Goal: Task Accomplishment & Management: Complete application form

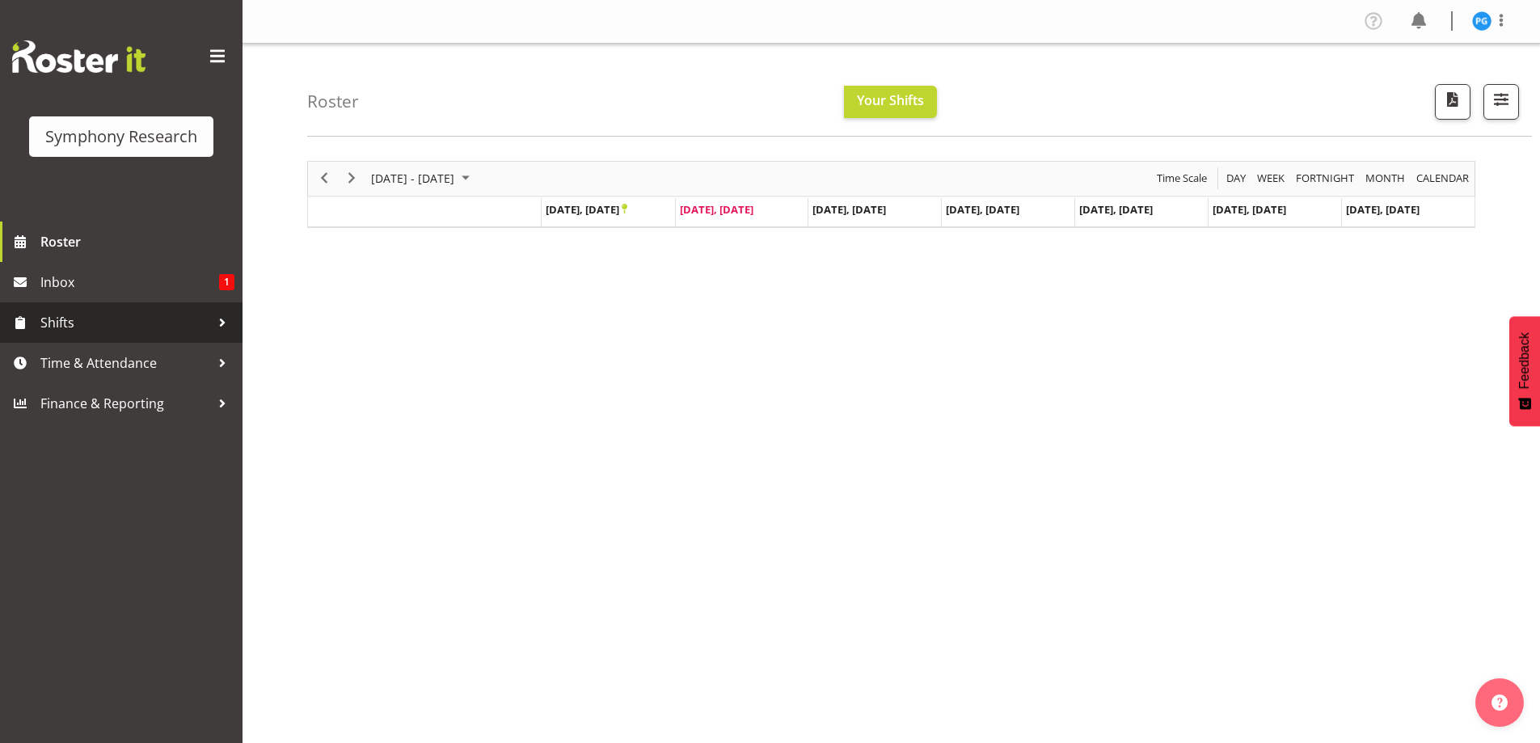
click at [171, 317] on span "Shifts" at bounding box center [125, 322] width 170 height 24
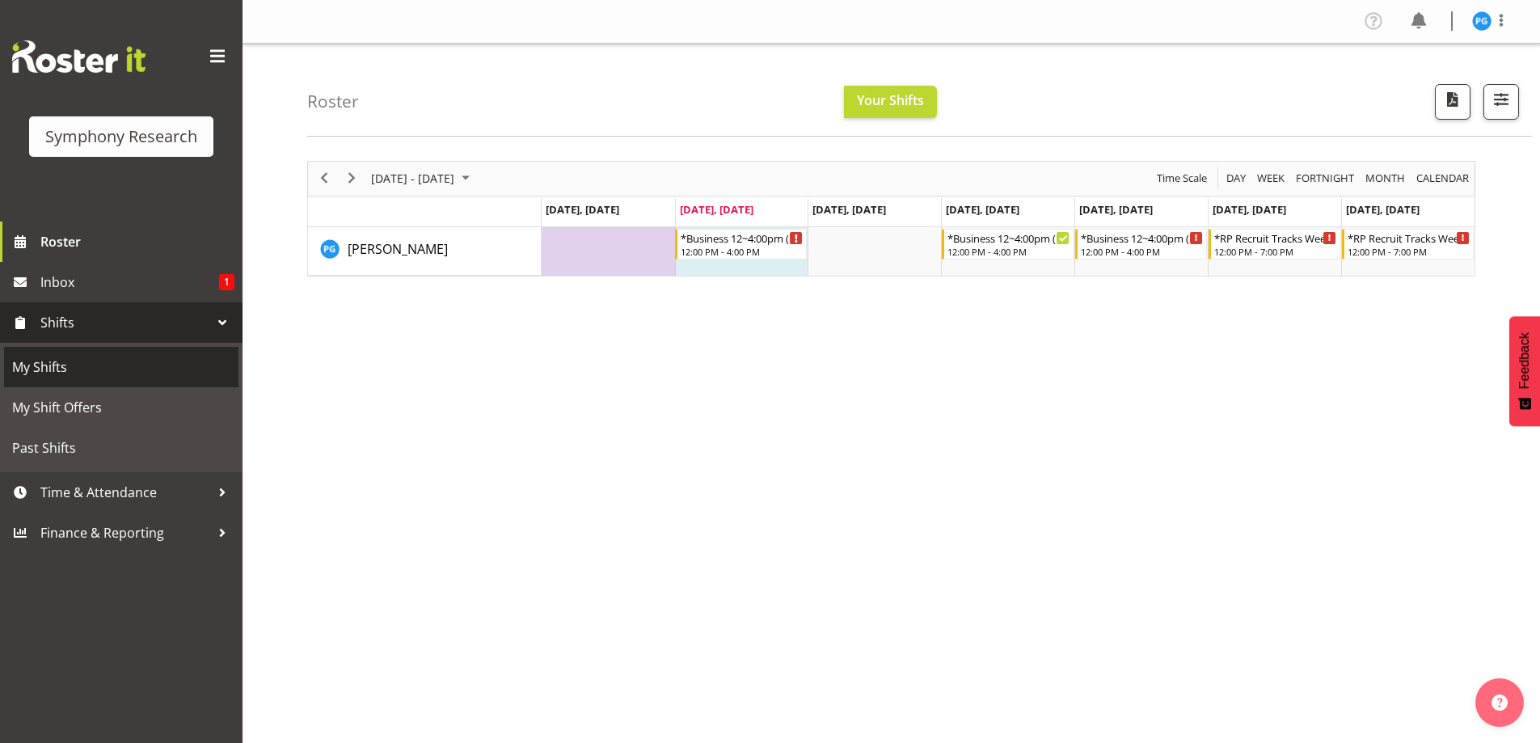
click at [116, 366] on span "My Shifts" at bounding box center [121, 367] width 218 height 24
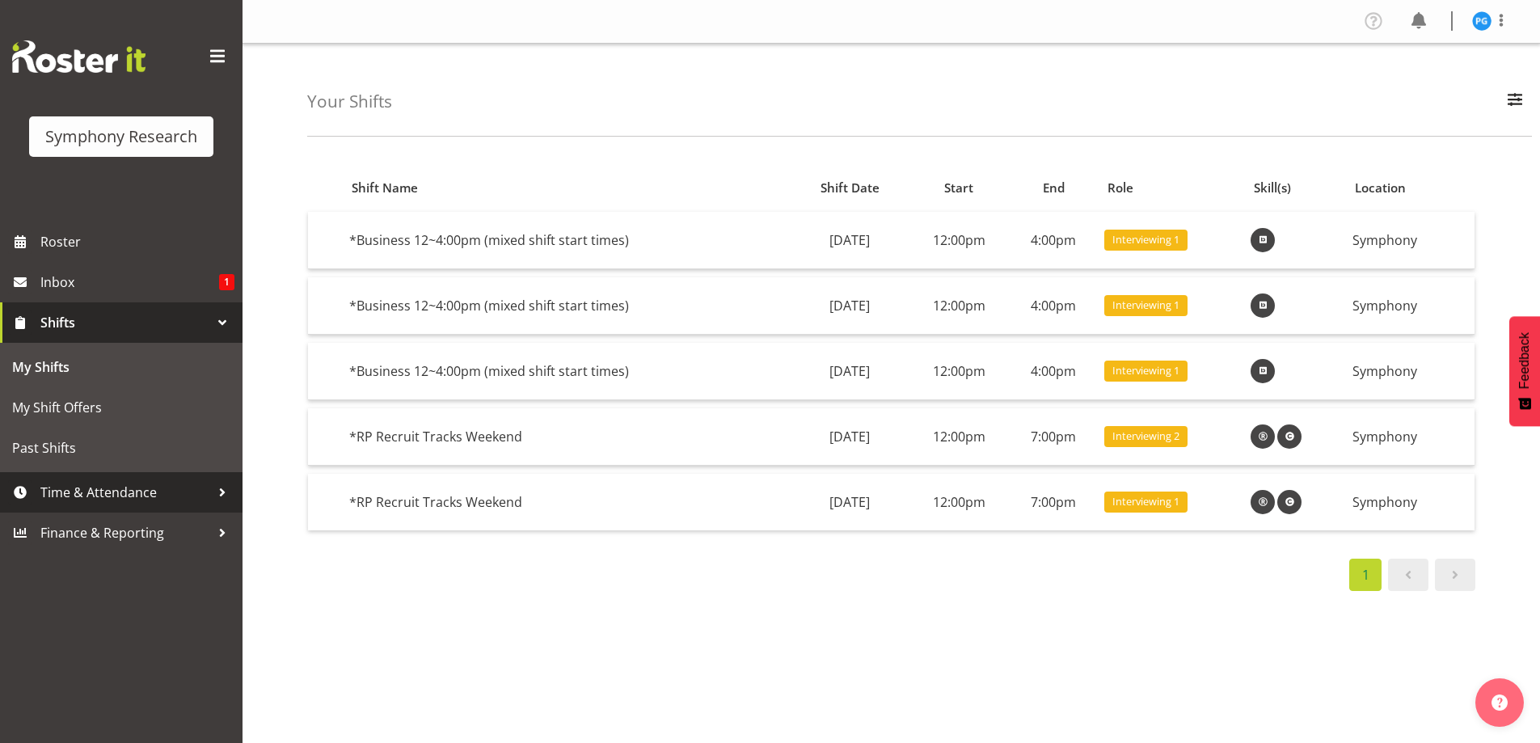
click at [215, 483] on div at bounding box center [222, 492] width 24 height 24
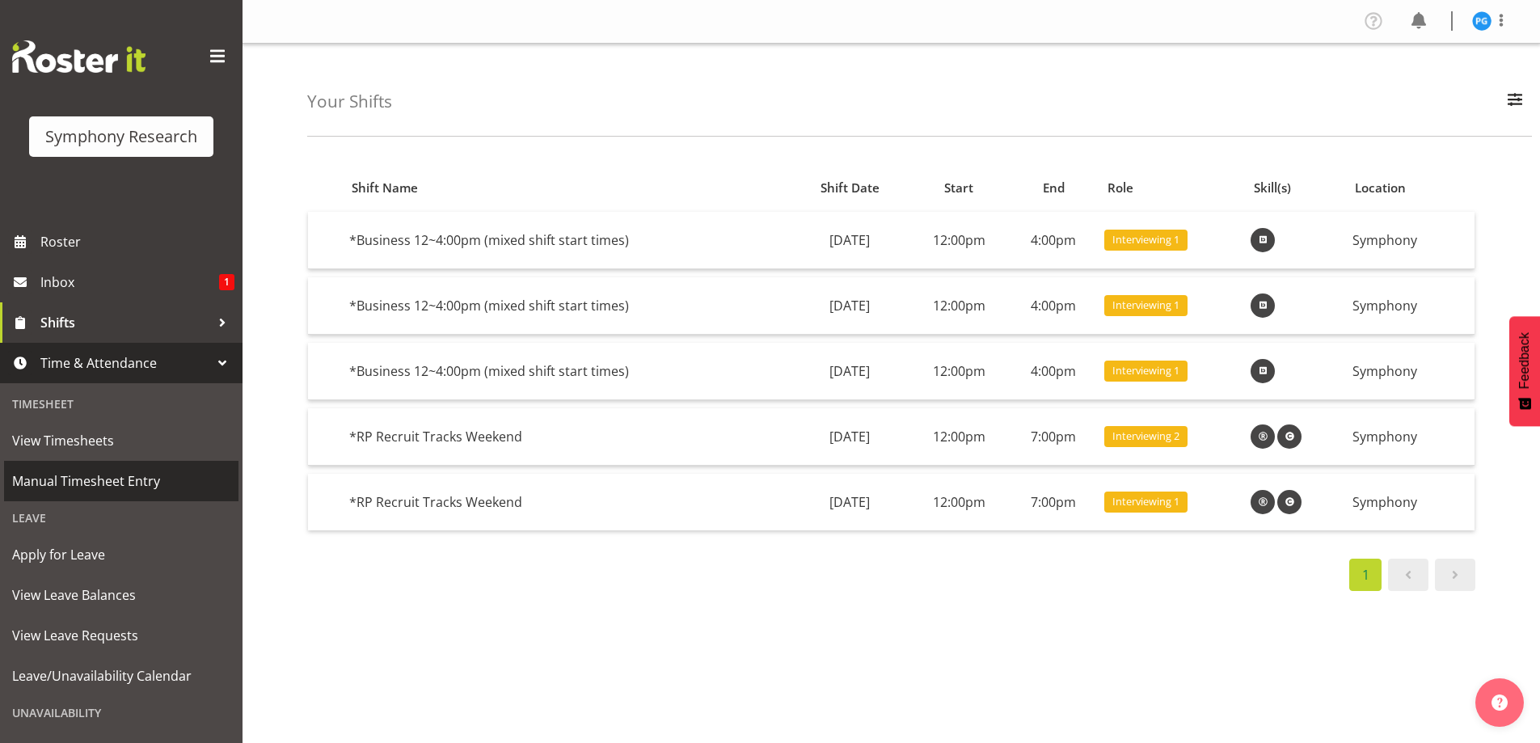
click at [126, 477] on span "Manual Timesheet Entry" at bounding box center [121, 481] width 218 height 24
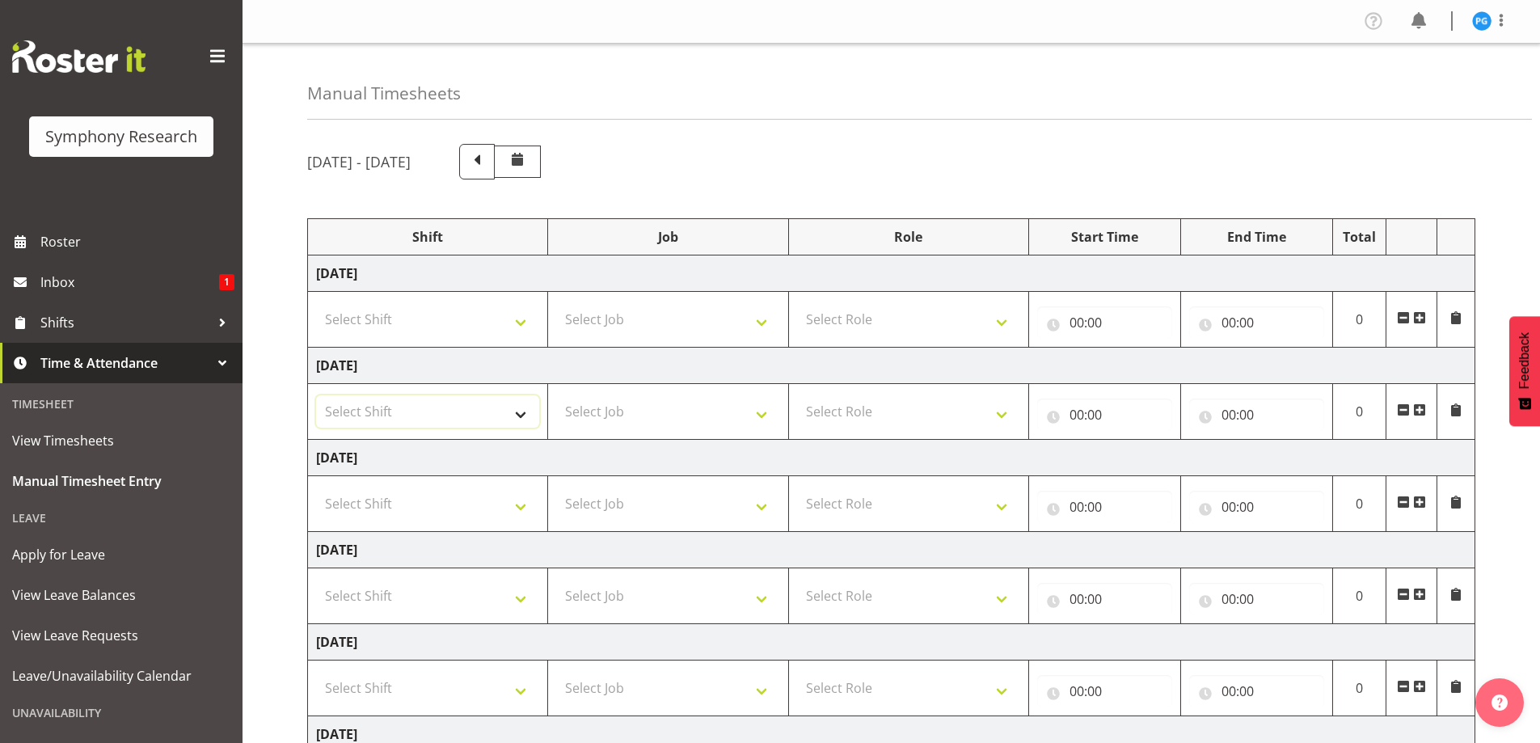
click at [525, 421] on select "Select Shift !!Weekend Residential (Roster IT Shift Label) *Business 9/10am ~ 4…" at bounding box center [427, 411] width 223 height 32
select select "26078"
click at [316, 395] on select "Select Shift !!Weekend Residential (Roster IT Shift Label) *Business 9/10am ~ 4…" at bounding box center [427, 411] width 223 height 32
click at [763, 417] on select "Select Job 550060 IF Admin 553492 World Poll Aus Wave 2 Main 2025 553493 World …" at bounding box center [667, 411] width 223 height 32
select select "10631"
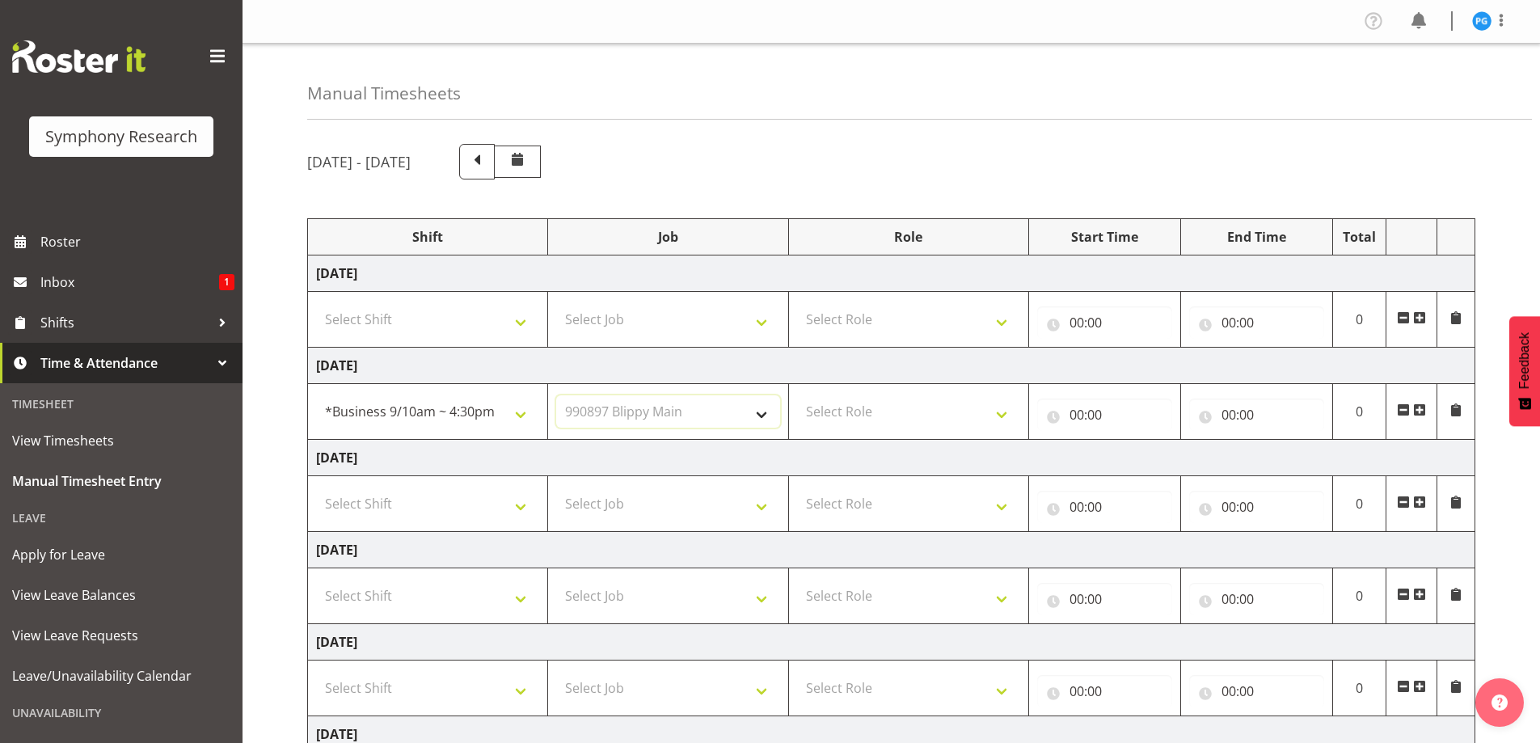
click at [556, 395] on select "Select Job 550060 IF Admin 553492 World Poll Aus Wave 2 Main 2025 553493 World …" at bounding box center [667, 411] width 223 height 32
click at [1004, 416] on select "Select Role Briefing Interviewing" at bounding box center [908, 411] width 223 height 32
select select "47"
click at [797, 395] on select "Select Role Briefing Interviewing" at bounding box center [908, 411] width 223 height 32
click at [1082, 414] on input "00:00" at bounding box center [1104, 415] width 135 height 32
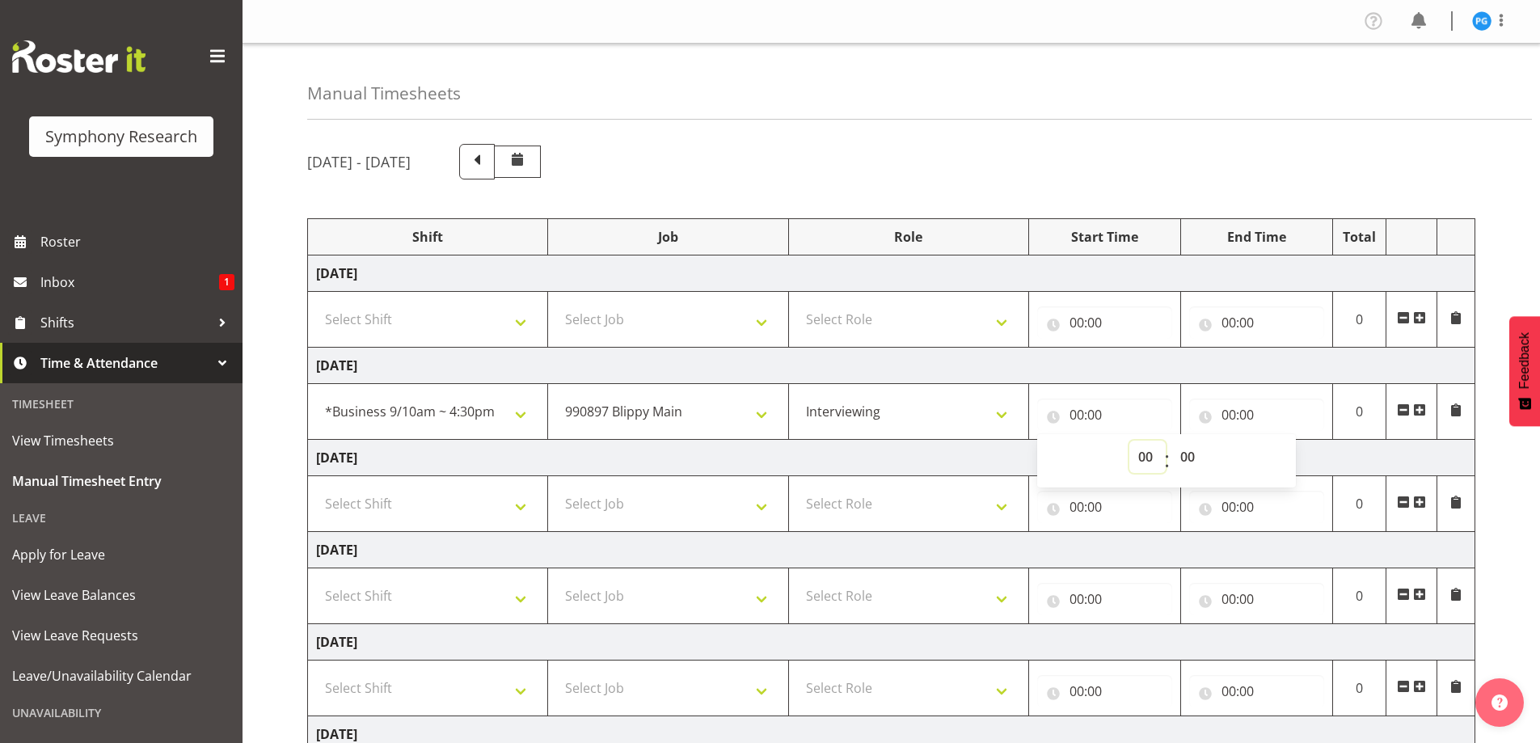
click at [1132, 463] on select "00 01 02 03 04 05 06 07 08 09 10 11 12 13 14 15 16 17 18 19 20 21 22 23" at bounding box center [1147, 457] width 36 height 32
select select "10"
click at [1129, 441] on select "00 01 02 03 04 05 06 07 08 09 10 11 12 13 14 15 16 17 18 19 20 21 22 23" at bounding box center [1147, 457] width 36 height 32
type input "10:00"
click at [1272, 415] on input "00:00" at bounding box center [1256, 415] width 135 height 32
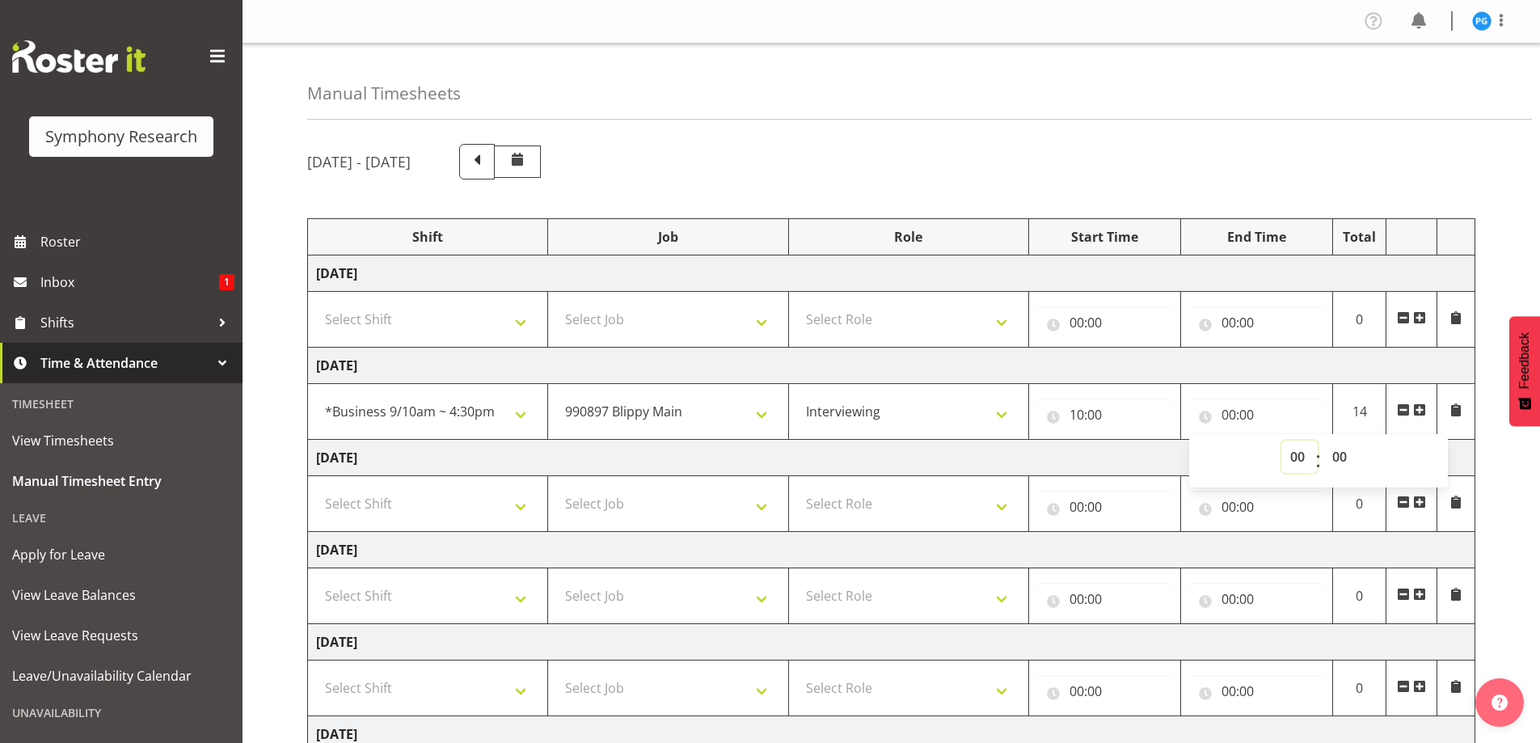
click at [1304, 469] on select "00 01 02 03 04 05 06 07 08 09 10 11 12 13 14 15 16 17 18 19 20 21 22 23" at bounding box center [1299, 457] width 36 height 32
select select "12"
click at [1281, 441] on select "00 01 02 03 04 05 06 07 08 09 10 11 12 13 14 15 16 17 18 19 20 21 22 23" at bounding box center [1299, 457] width 36 height 32
type input "12:00"
click at [1288, 168] on div "September 22nd - September 28th 2025" at bounding box center [891, 162] width 1168 height 36
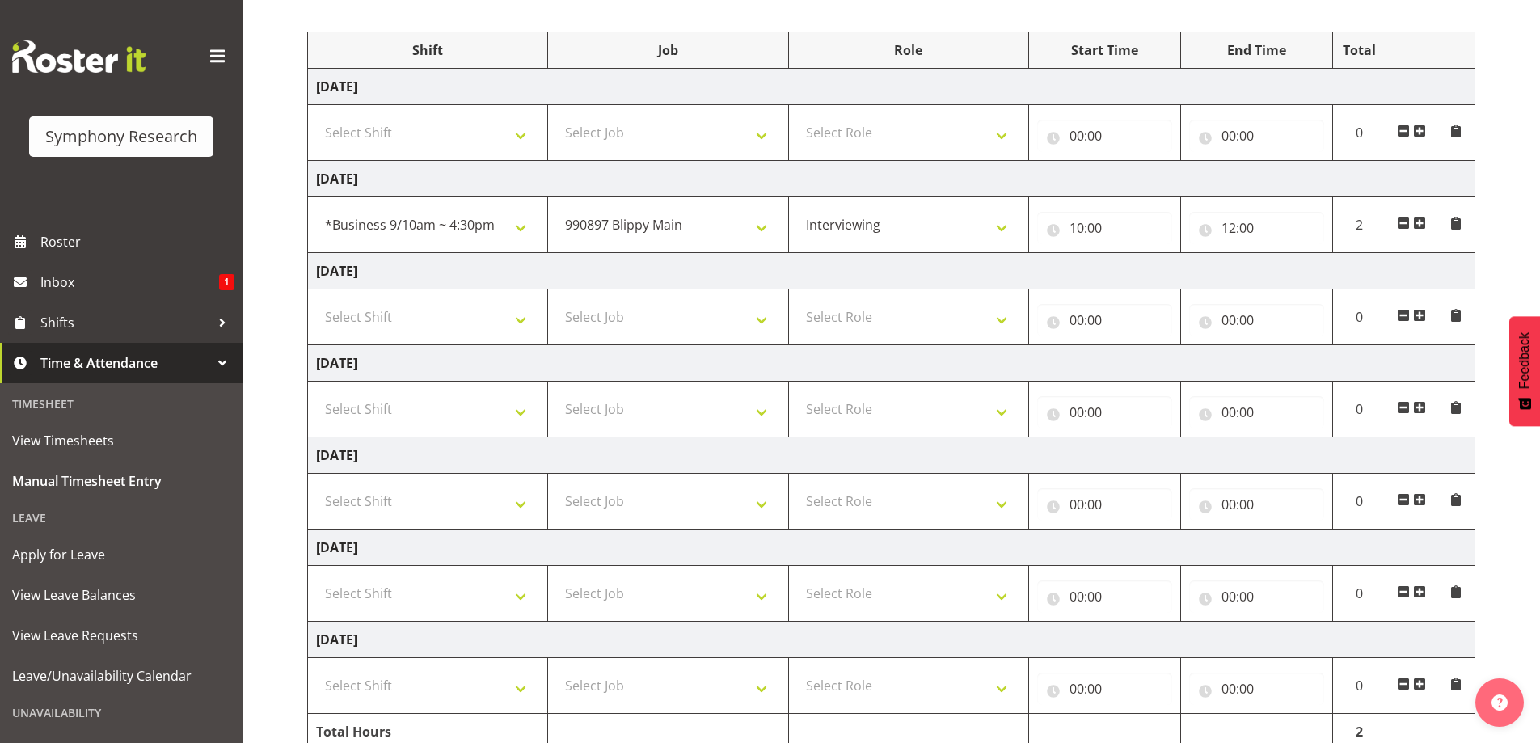
scroll to position [260, 0]
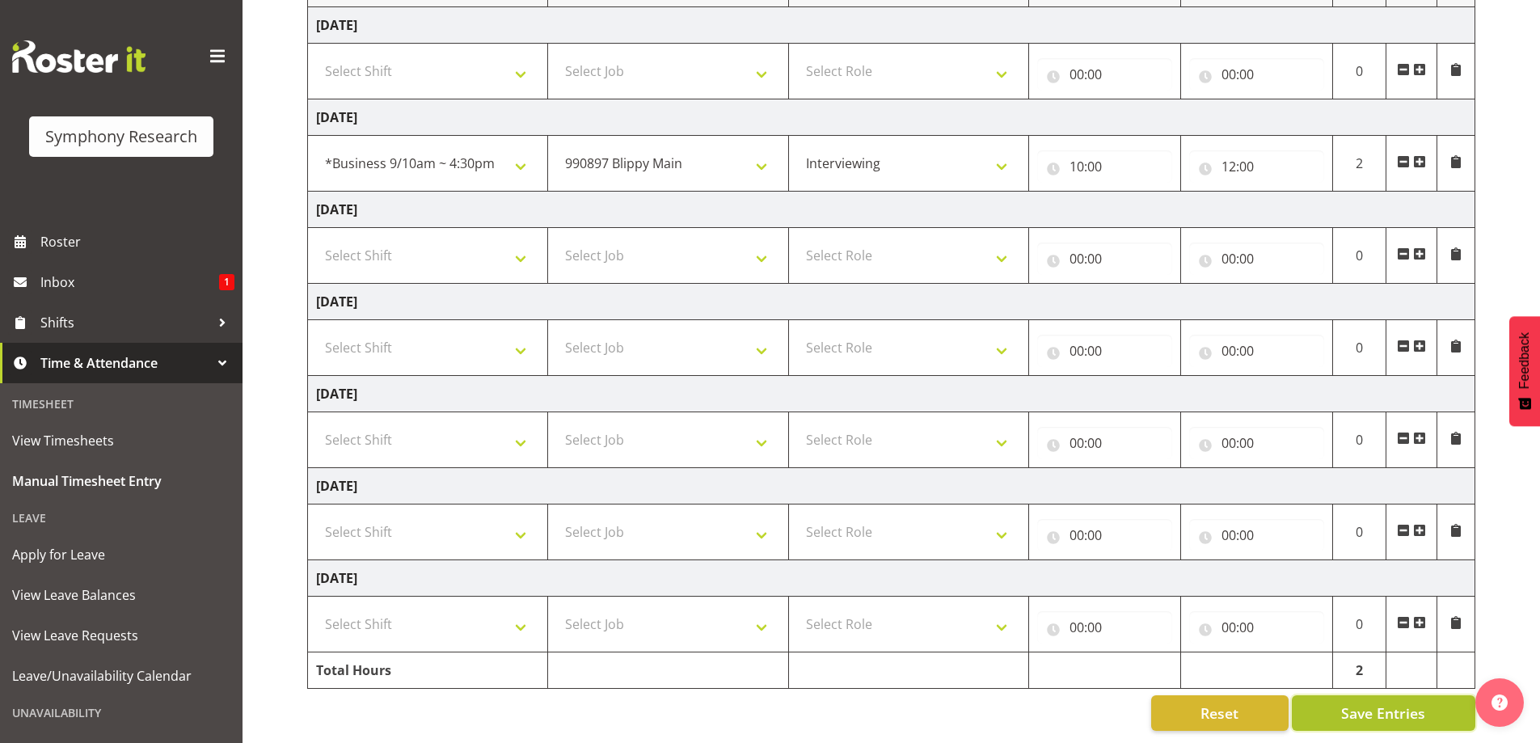
click at [1365, 708] on span "Save Entries" at bounding box center [1383, 712] width 84 height 21
